Goal: Use online tool/utility

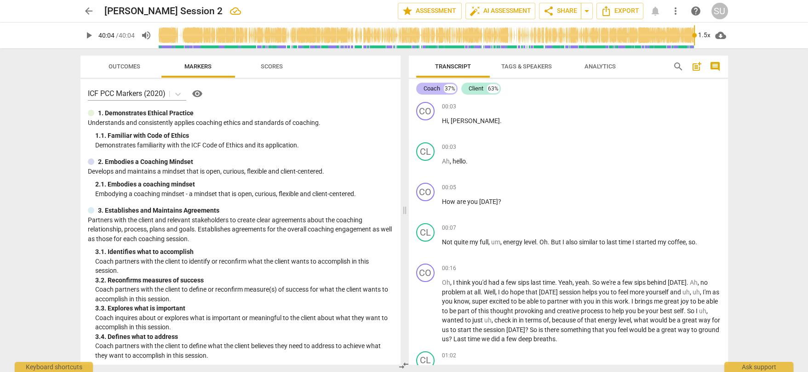
click at [432, 90] on div "Coach" at bounding box center [431, 88] width 17 height 9
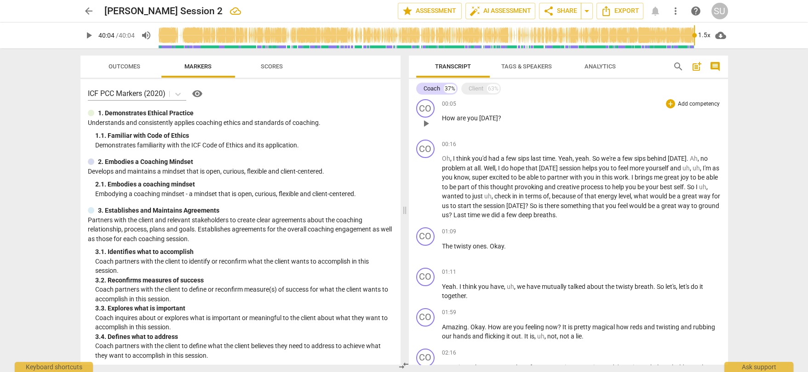
scroll to position [44, 0]
click at [487, 9] on span "auto_fix_high AI Assessment" at bounding box center [500, 11] width 62 height 11
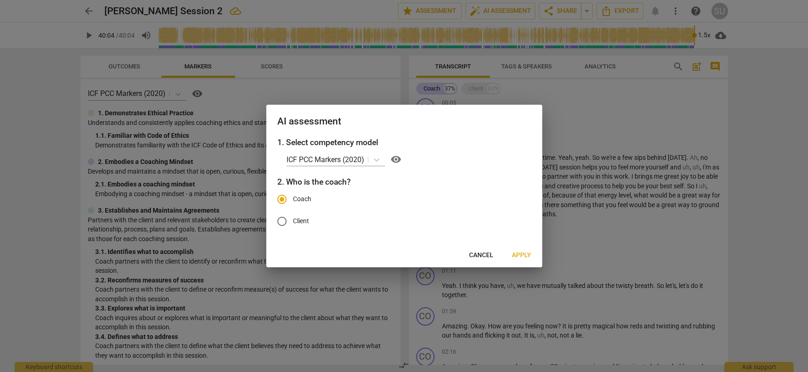
click at [526, 255] on span "Apply" at bounding box center [521, 255] width 19 height 9
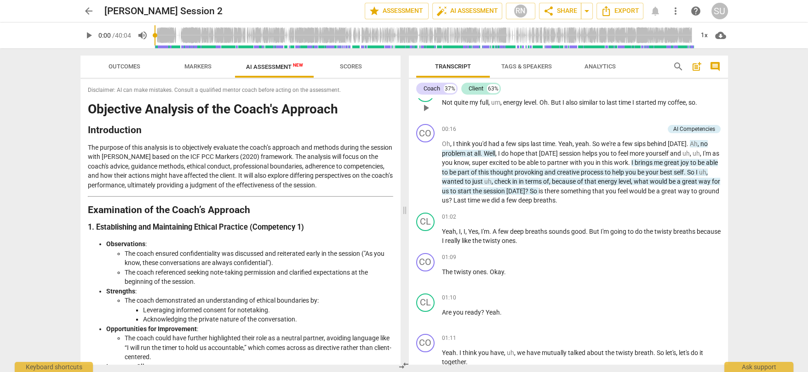
scroll to position [143, 0]
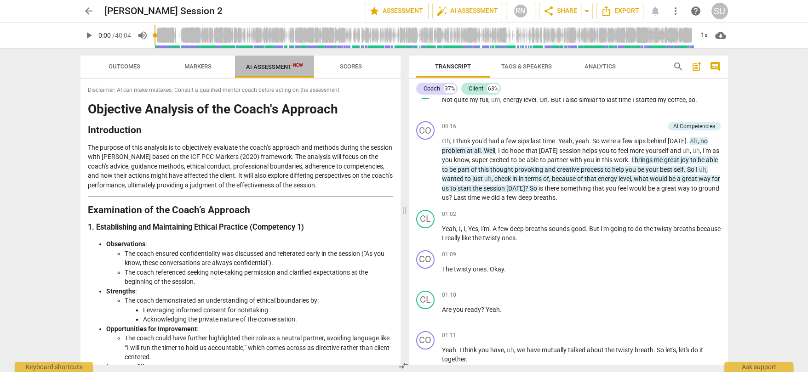
click at [269, 66] on span "AI Assessment New" at bounding box center [274, 66] width 57 height 7
